Goal: Information Seeking & Learning: Learn about a topic

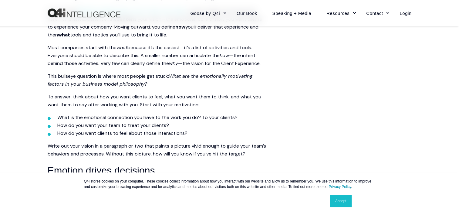
scroll to position [437, 0]
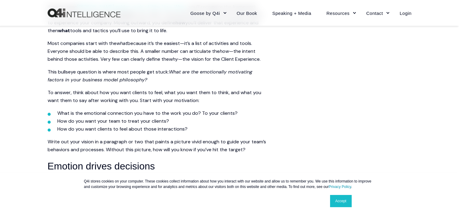
drag, startPoint x: 238, startPoint y: 81, endPoint x: 161, endPoint y: 159, distance: 109.5
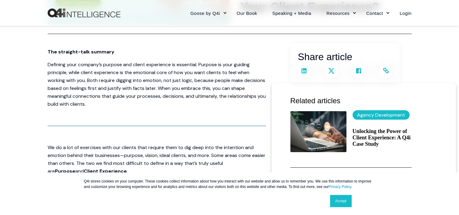
scroll to position [43, 0]
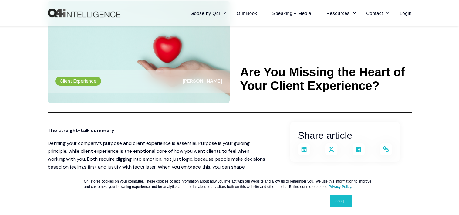
click at [248, 109] on header "Client Experience [PERSON_NAME] Are You Missing the Heart of Your Client Experi…" at bounding box center [230, 47] width 364 height 130
click at [382, 89] on \a-------- "Are You Missing the Heart of Your Client Experience?" at bounding box center [325, 78] width 171 height 27
click at [312, 149] on div "Link copied" at bounding box center [345, 149] width 94 height 12
drag, startPoint x: 382, startPoint y: 85, endPoint x: 240, endPoint y: 69, distance: 142.8
click at [240, 69] on \a-------- "Are You Missing the Heart of Your Client Experience?" at bounding box center [325, 78] width 171 height 27
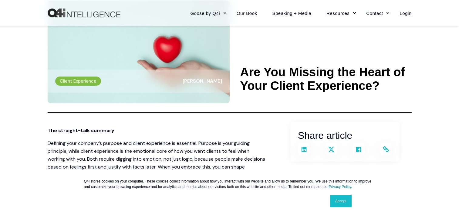
drag, startPoint x: 240, startPoint y: 69, endPoint x: 255, endPoint y: 70, distance: 14.6
copy \a-------- "Are You Missing the Heart of Your Client Experience?"
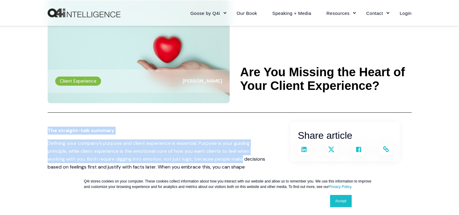
drag, startPoint x: 47, startPoint y: 129, endPoint x: 262, endPoint y: 155, distance: 216.2
click at [345, 202] on link "Accept" at bounding box center [341, 201] width 22 height 12
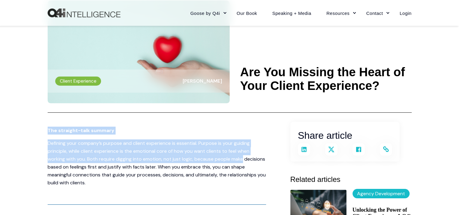
click at [246, 142] on p "Defining your company’s purpose and client experience is essential. Purpose is …" at bounding box center [157, 162] width 218 height 47
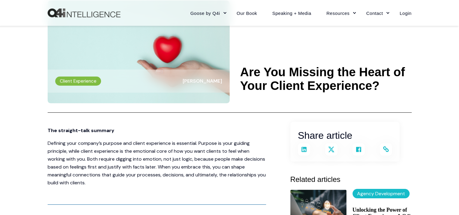
click at [242, 73] on \a-------- "Are You Missing the Heart of Your Client Experience?" at bounding box center [325, 78] width 171 height 27
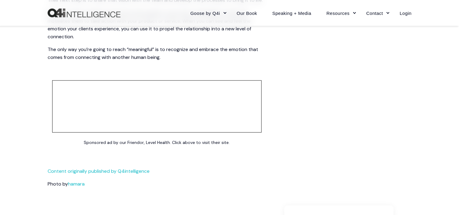
scroll to position [893, 0]
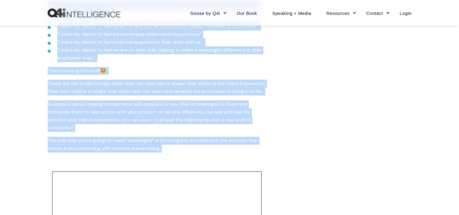
drag, startPoint x: 48, startPoint y: 131, endPoint x: 200, endPoint y: 151, distance: 153.8
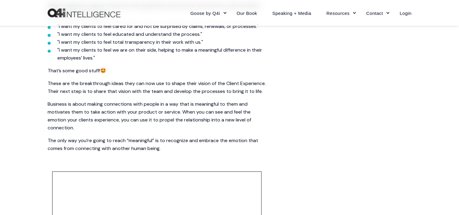
drag, startPoint x: 168, startPoint y: 160, endPoint x: 165, endPoint y: 158, distance: 3.9
click at [168, 152] on p "The only way you’re going to reach “meaningful” is to recognize and embrace the…" at bounding box center [157, 144] width 218 height 16
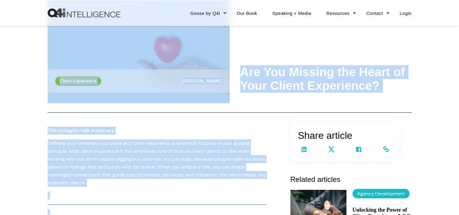
scroll to position [0, 0]
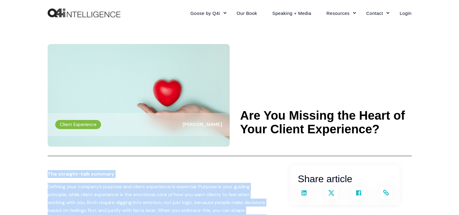
drag, startPoint x: 167, startPoint y: 157, endPoint x: 44, endPoint y: 163, distance: 123.9
drag, startPoint x: 44, startPoint y: 163, endPoint x: 58, endPoint y: 175, distance: 18.7
copy span "Lor ipsumdol-sita consect Adipisci elit seddoei’t incidid utl etdolo magnaaliqu…"
